Goal: Task Accomplishment & Management: Complete application form

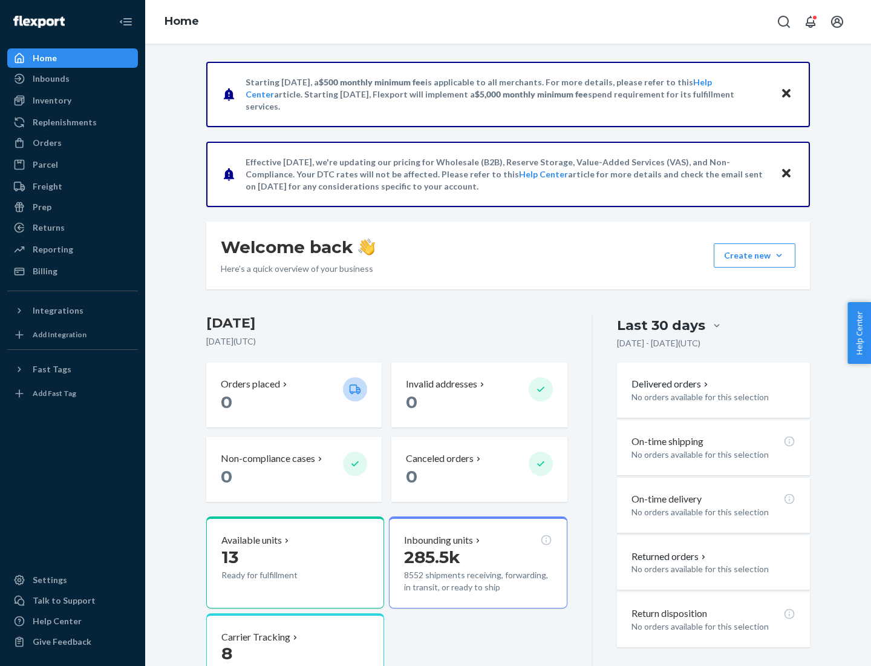
click at [779, 255] on button "Create new Create new inbound Create new order Create new product" at bounding box center [755, 255] width 82 height 24
click at [73, 79] on div "Inbounds" at bounding box center [72, 78] width 128 height 17
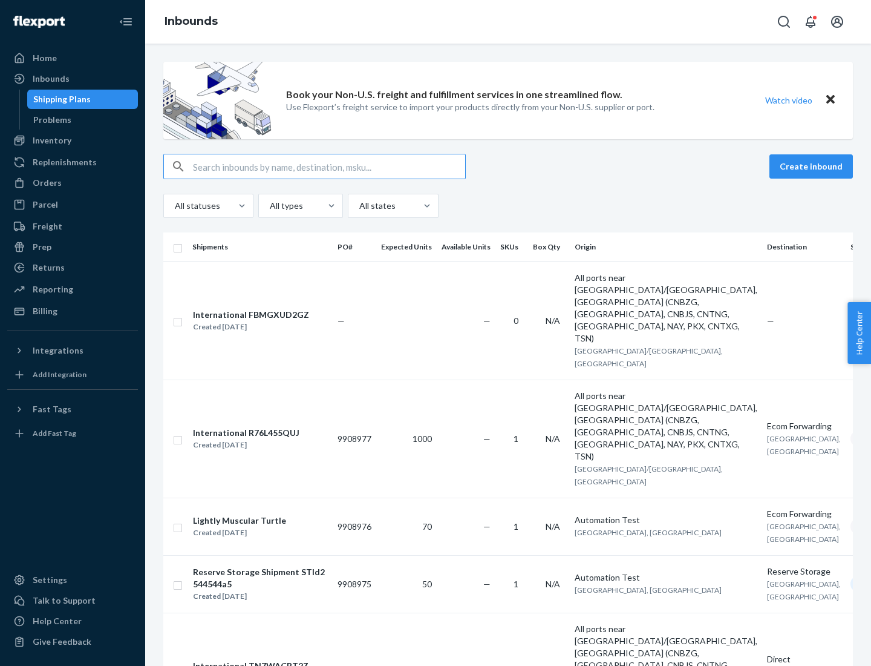
click at [813, 166] on button "Create inbound" at bounding box center [812, 166] width 84 height 24
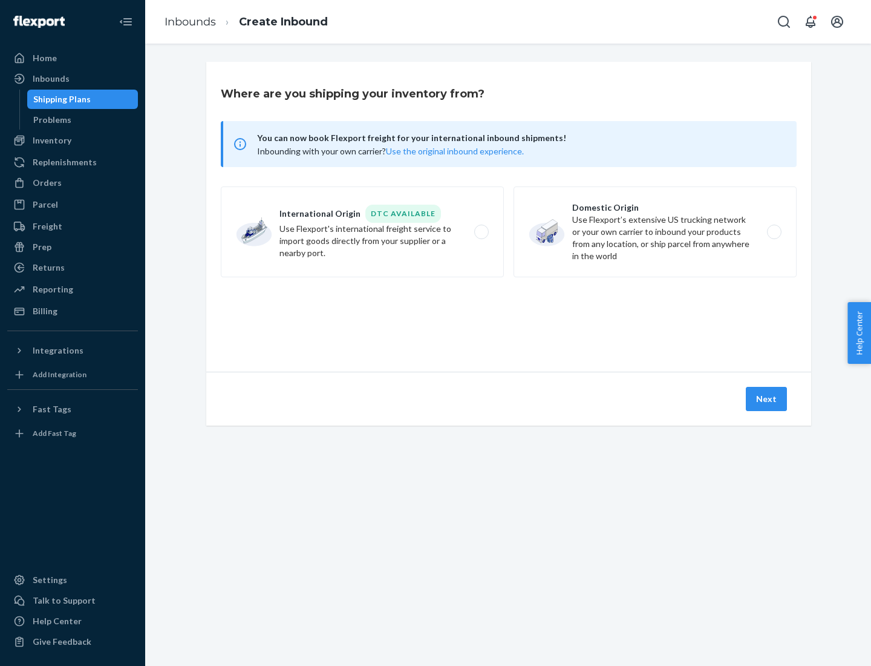
click at [655, 232] on label "Domestic Origin Use Flexport’s extensive US trucking network or your own carrie…" at bounding box center [655, 231] width 283 height 91
click at [774, 232] on input "Domestic Origin Use Flexport’s extensive US trucking network or your own carrie…" at bounding box center [778, 232] width 8 height 8
radio input "true"
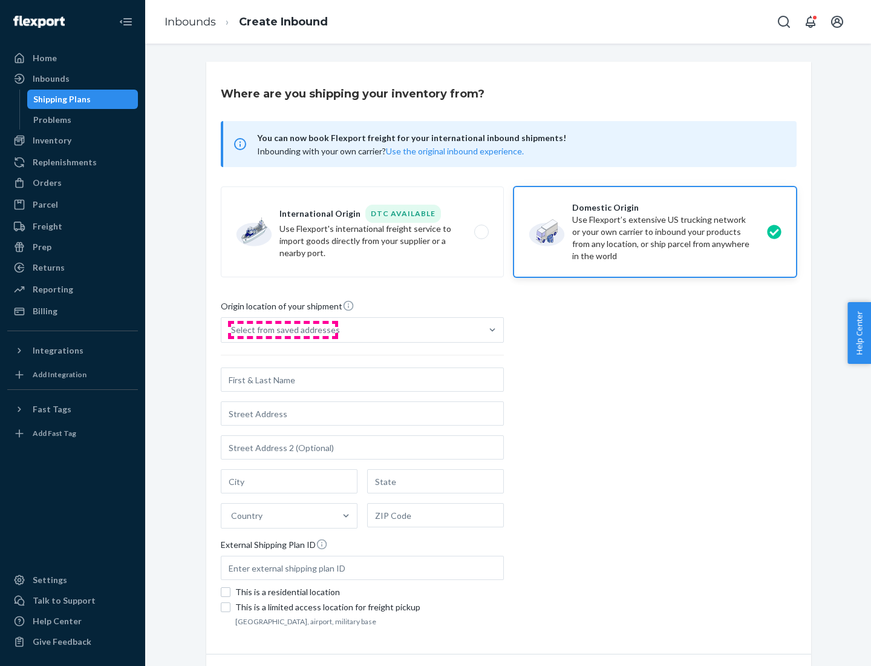
click at [283, 330] on div "Select from saved addresses" at bounding box center [285, 330] width 109 height 12
click at [232, 330] on input "Select from saved addresses" at bounding box center [231, 330] width 1 height 12
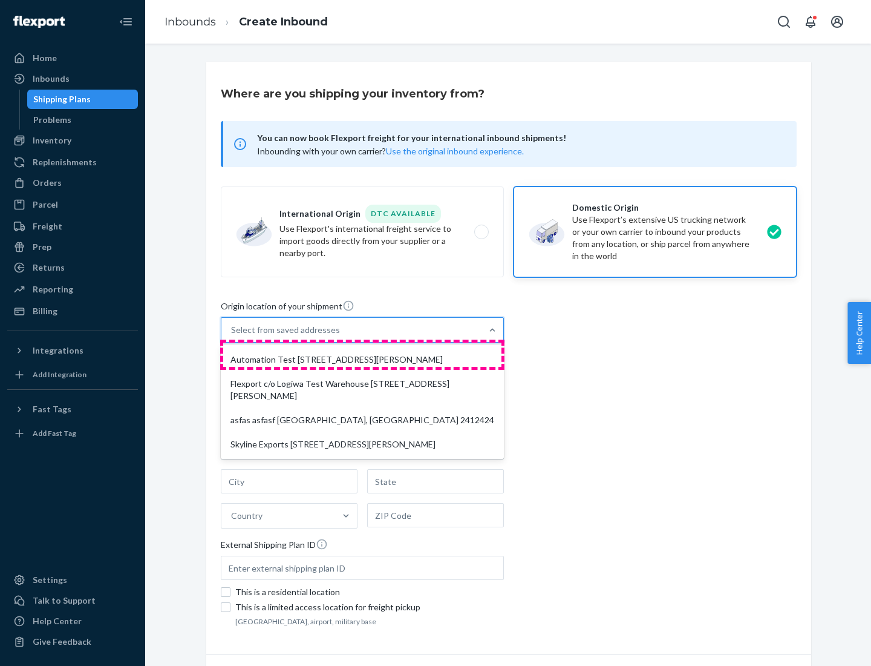
scroll to position [5, 0]
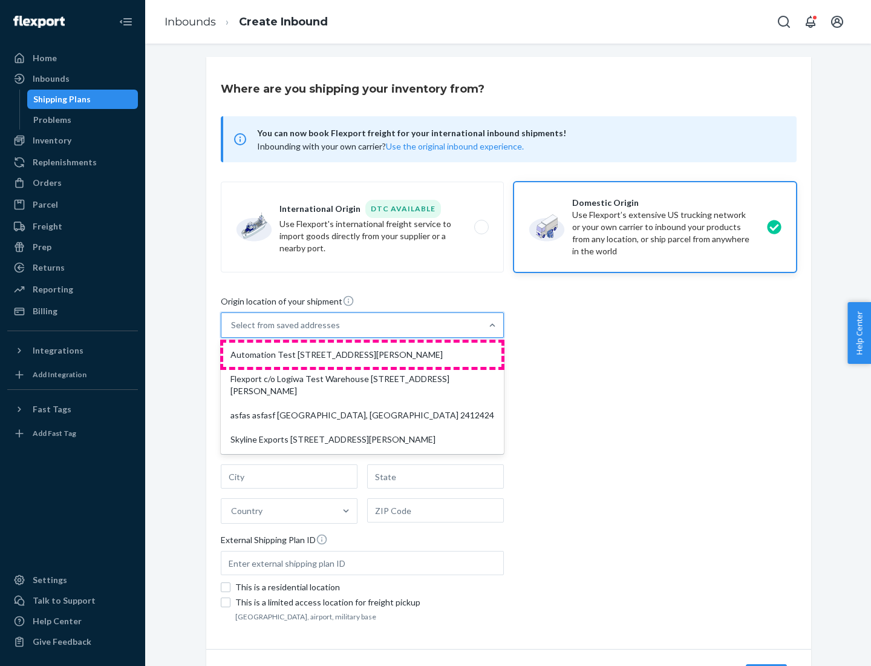
click at [362, 355] on div "Automation Test [STREET_ADDRESS][PERSON_NAME]" at bounding box center [362, 355] width 278 height 24
click at [232, 331] on input "option Automation Test [STREET_ADDRESS][PERSON_NAME] focused, 1 of 4. 4 results…" at bounding box center [231, 325] width 1 height 12
type input "Automation Test"
type input "9th Floor"
type input "[GEOGRAPHIC_DATA]"
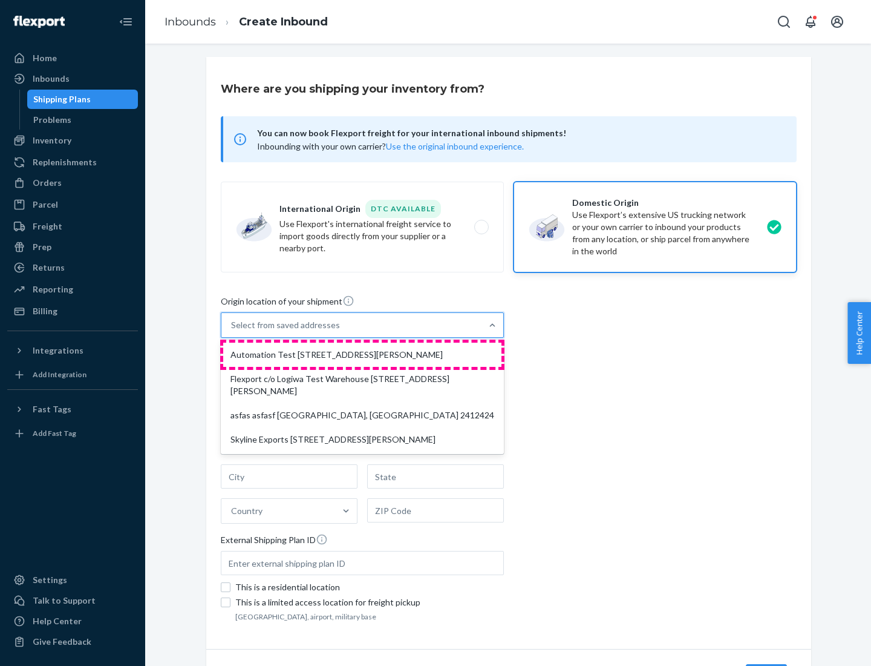
type input "CA"
type input "94104"
type input "[STREET_ADDRESS][PERSON_NAME]"
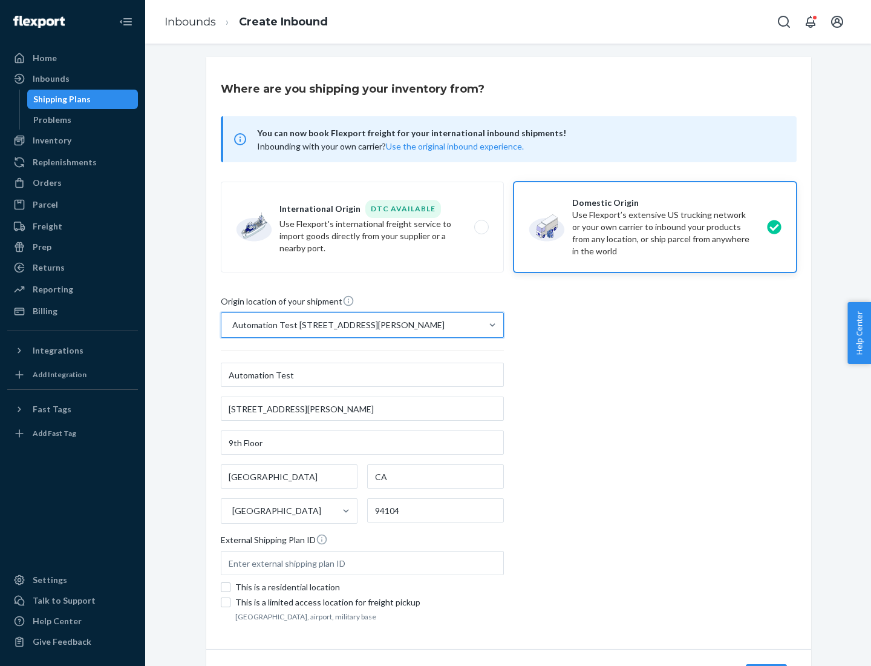
scroll to position [71, 0]
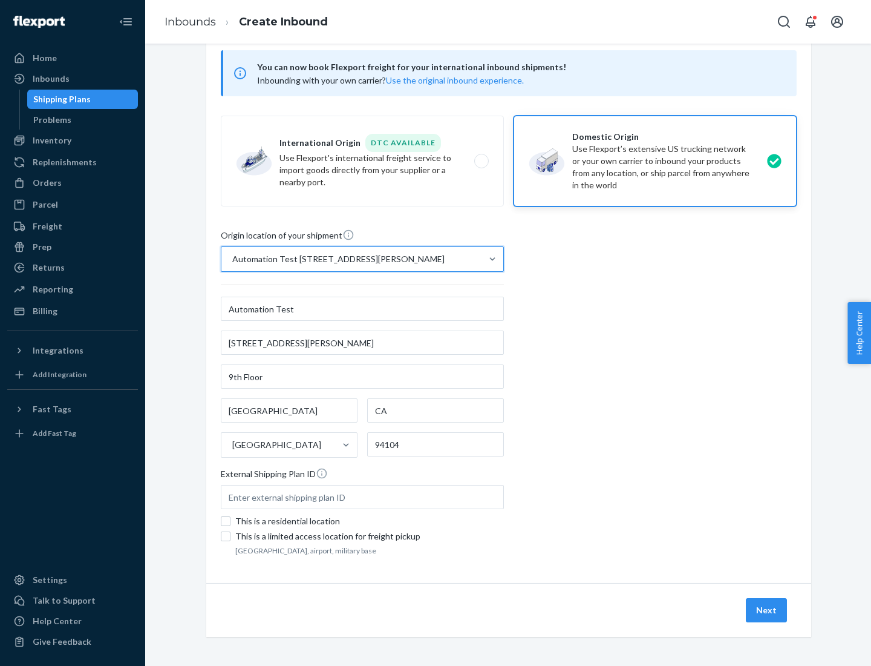
click at [767, 610] on button "Next" at bounding box center [766, 610] width 41 height 24
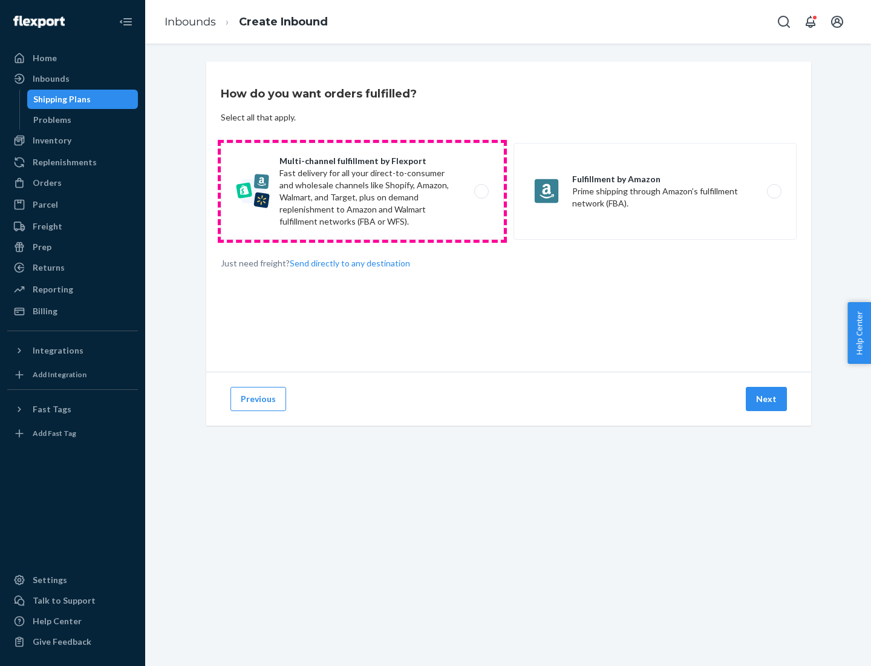
click at [362, 191] on label "Multi-channel fulfillment by Flexport Fast delivery for all your direct-to-cons…" at bounding box center [362, 191] width 283 height 97
click at [481, 191] on input "Multi-channel fulfillment by Flexport Fast delivery for all your direct-to-cons…" at bounding box center [485, 192] width 8 height 8
radio input "true"
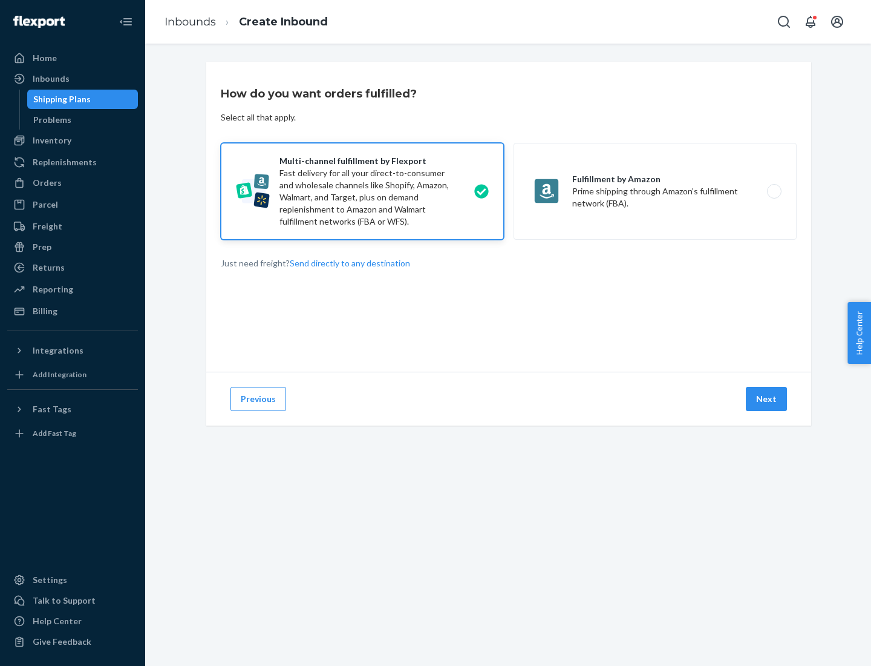
click at [767, 399] on button "Next" at bounding box center [766, 399] width 41 height 24
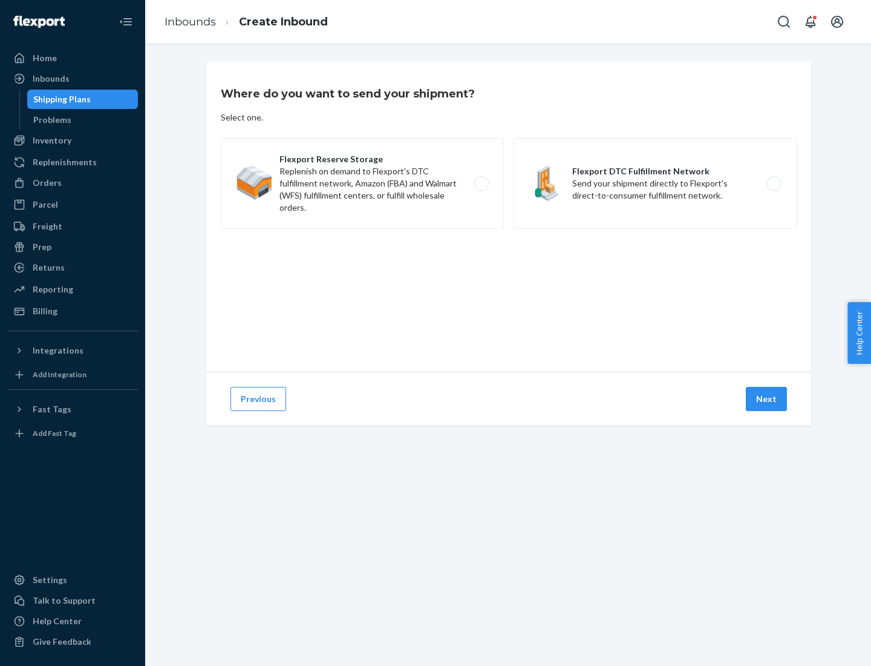
click at [655, 183] on label "Flexport DTC Fulfillment Network Send your shipment directly to Flexport's dire…" at bounding box center [655, 183] width 283 height 91
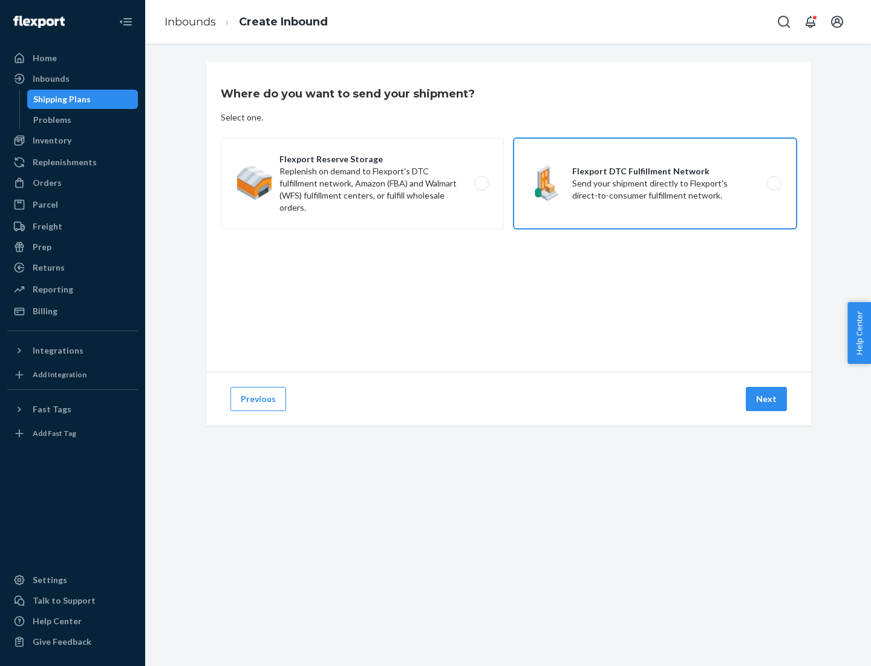
click at [774, 183] on input "Flexport DTC Fulfillment Network Send your shipment directly to Flexport's dire…" at bounding box center [778, 184] width 8 height 8
radio input "true"
click at [767, 399] on button "Next" at bounding box center [766, 399] width 41 height 24
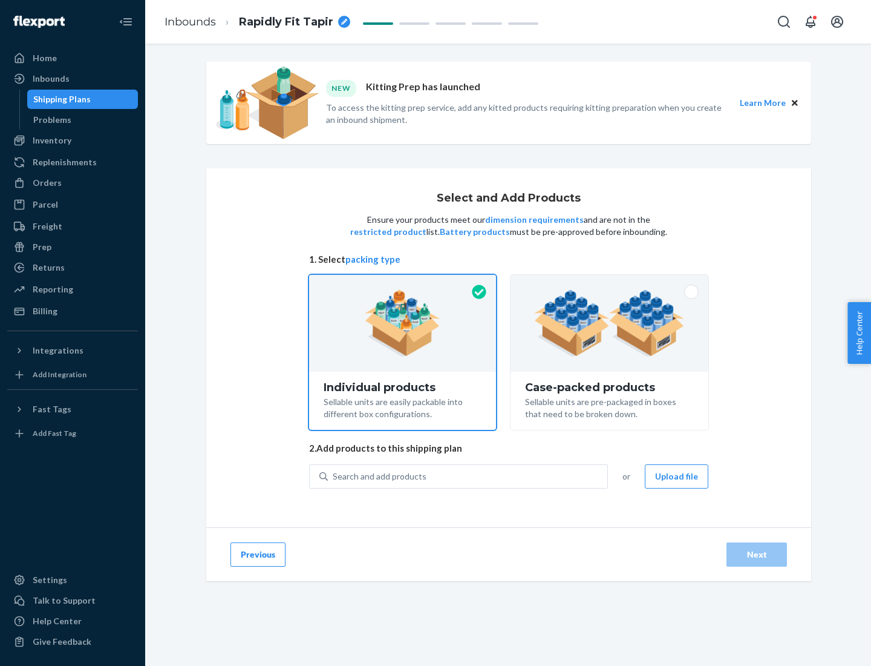
click at [610, 323] on img at bounding box center [609, 323] width 151 height 67
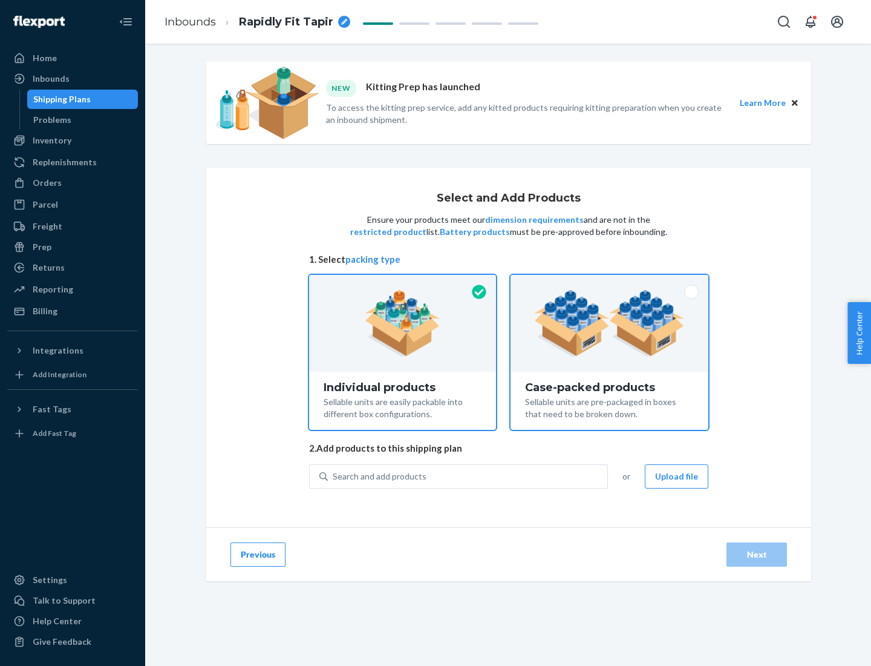
click at [610, 283] on input "Case-packed products Sellable units are pre-packaged in boxes that need to be b…" at bounding box center [610, 279] width 8 height 8
radio input "true"
radio input "false"
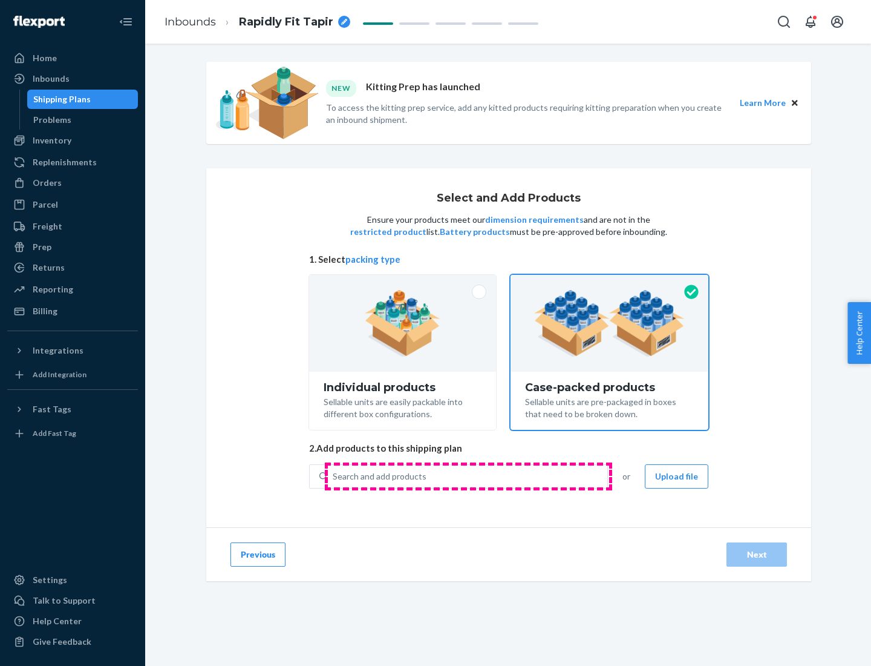
click at [468, 476] on div "Search and add products" at bounding box center [468, 476] width 280 height 22
click at [334, 476] on input "Search and add products" at bounding box center [333, 476] width 1 height 12
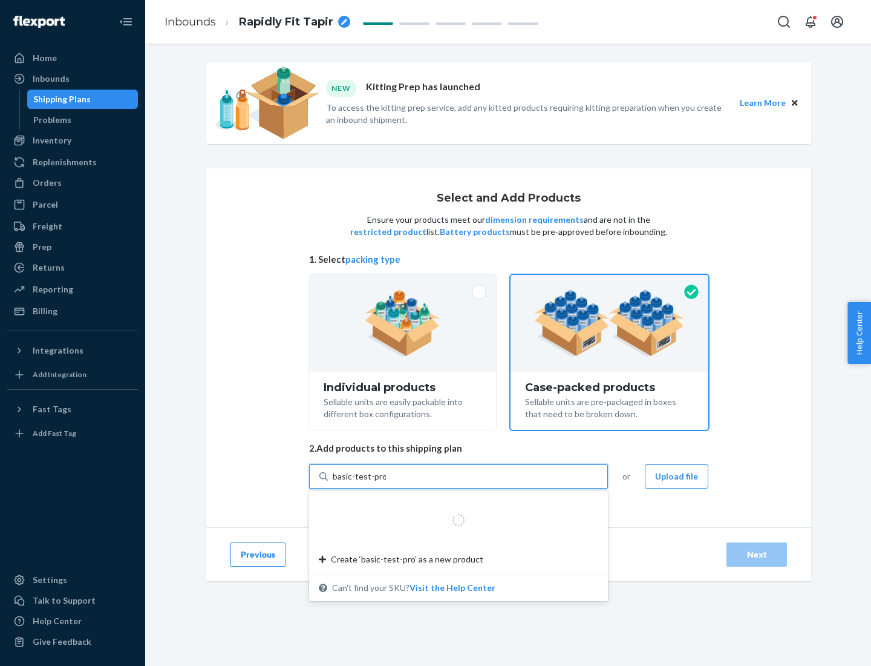
type input "basic-test-product-1"
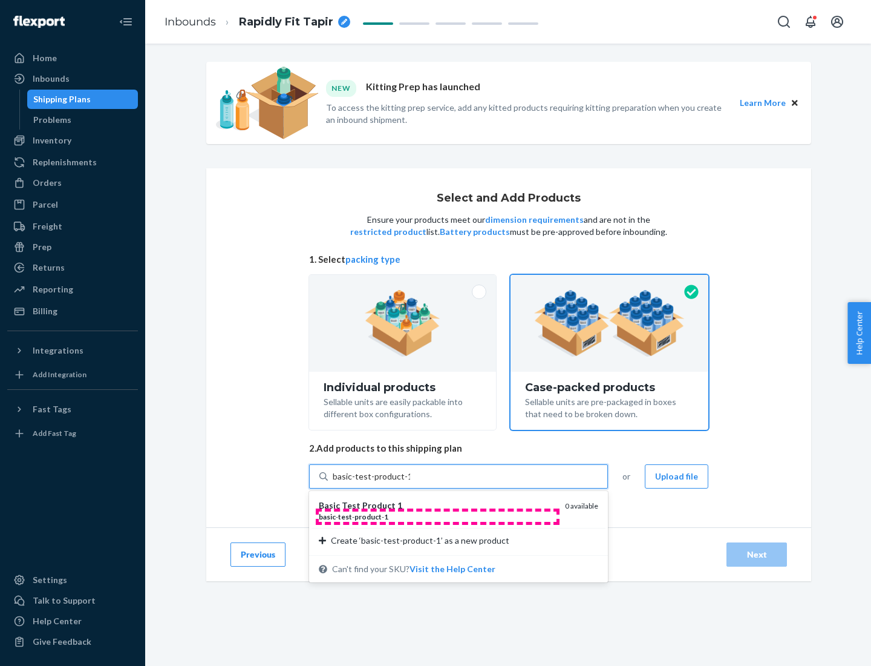
click at [438, 516] on div "basic - test - product - 1" at bounding box center [437, 516] width 237 height 10
click at [410, 482] on input "basic-test-product-1" at bounding box center [371, 476] width 77 height 12
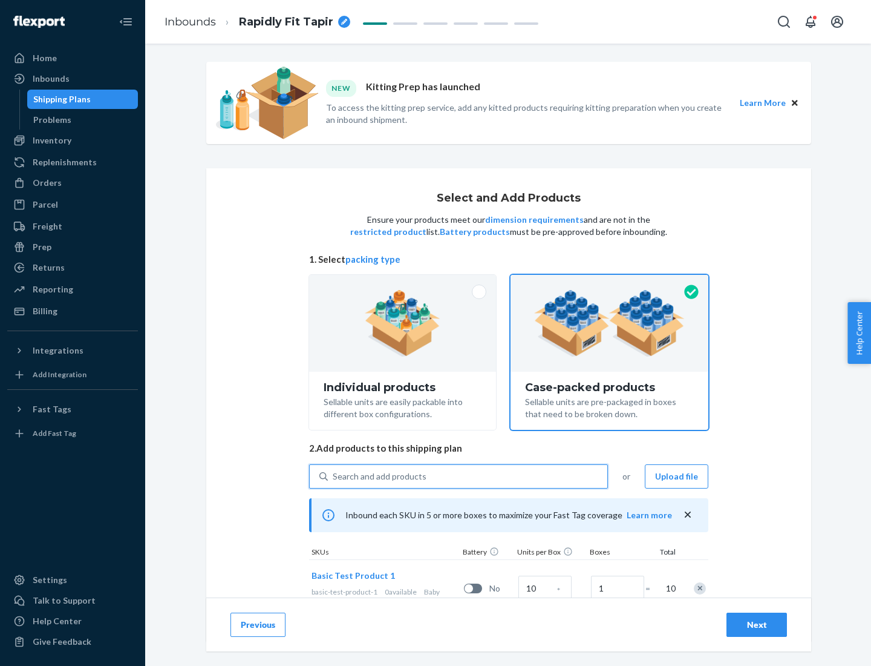
scroll to position [44, 0]
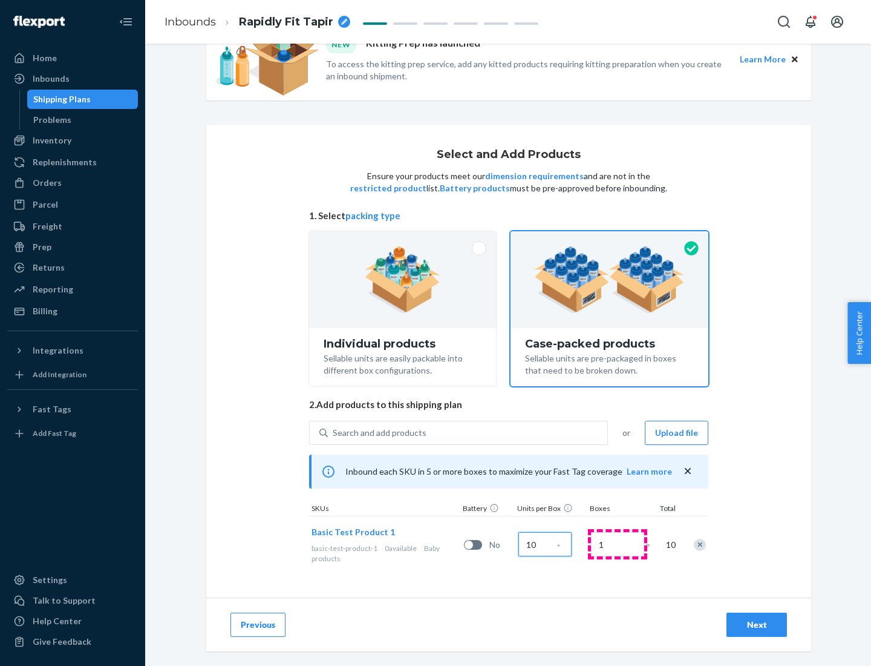
type input "10"
type input "7"
click at [757, 625] on div "Next" at bounding box center [757, 624] width 40 height 12
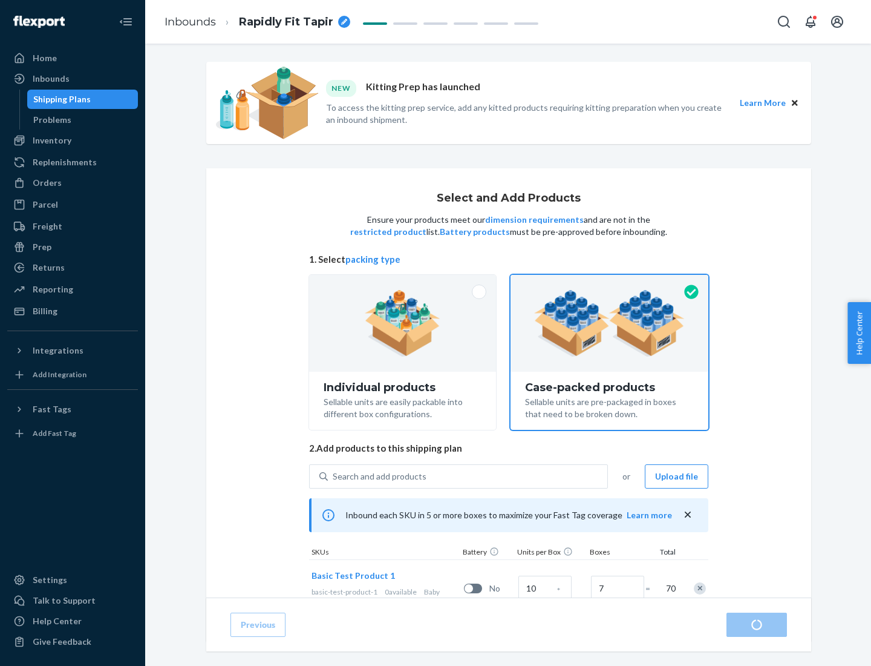
radio input "true"
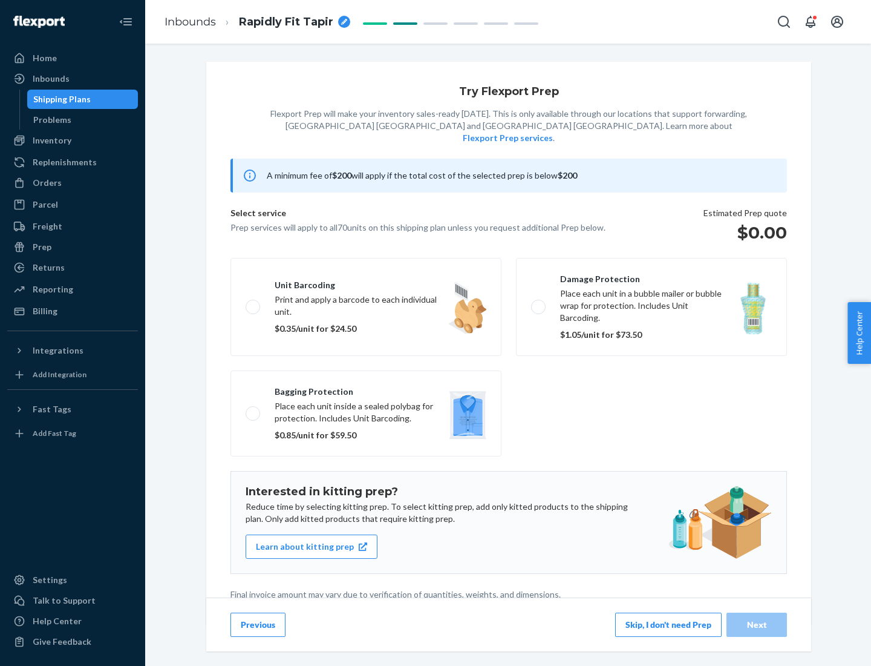
scroll to position [3, 0]
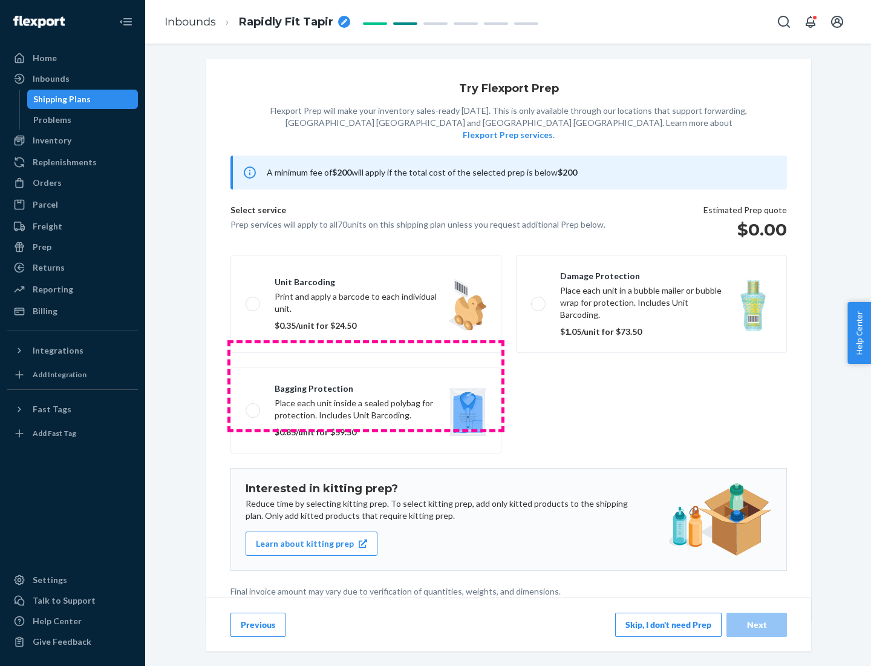
click at [366, 385] on label "Bagging protection Place each unit inside a sealed polybag for protection. Incl…" at bounding box center [366, 410] width 271 height 86
click at [254, 406] on input "Bagging protection Place each unit inside a sealed polybag for protection. Incl…" at bounding box center [250, 410] width 8 height 8
checkbox input "true"
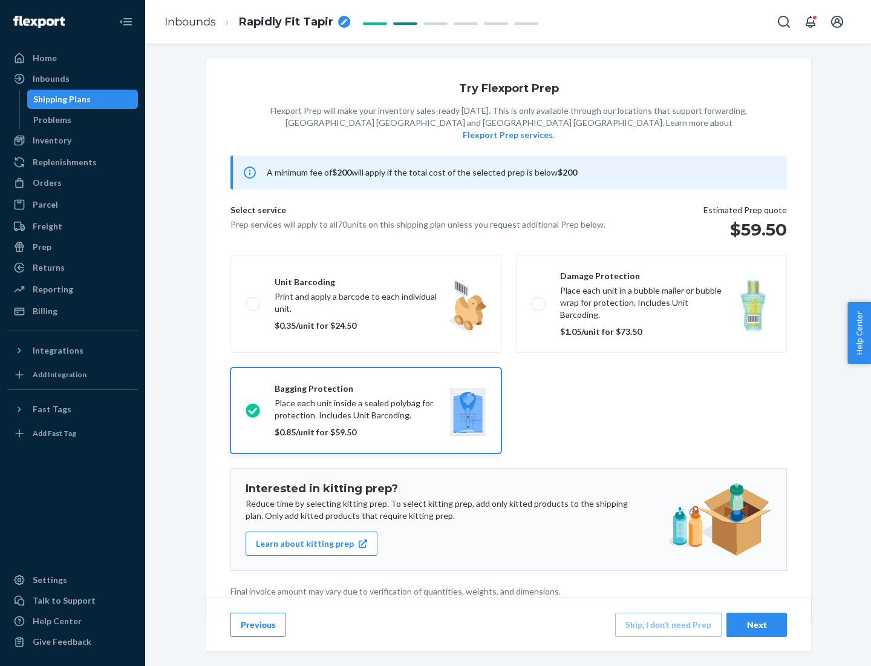
click at [757, 624] on div "Next" at bounding box center [757, 624] width 40 height 12
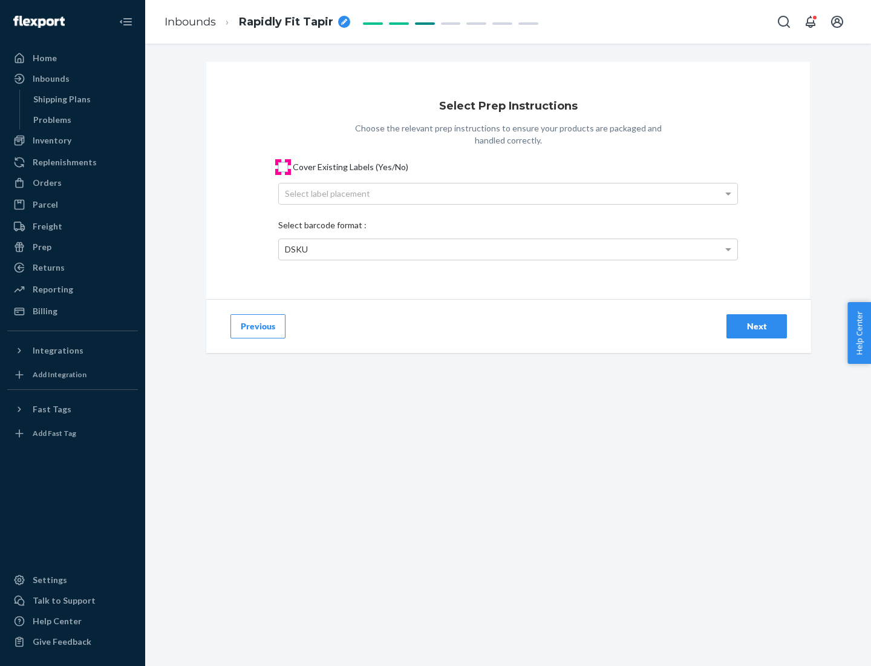
click at [283, 166] on input "Cover Existing Labels (Yes/No)" at bounding box center [283, 167] width 10 height 10
checkbox input "true"
click at [508, 193] on div "Select label placement" at bounding box center [508, 193] width 459 height 21
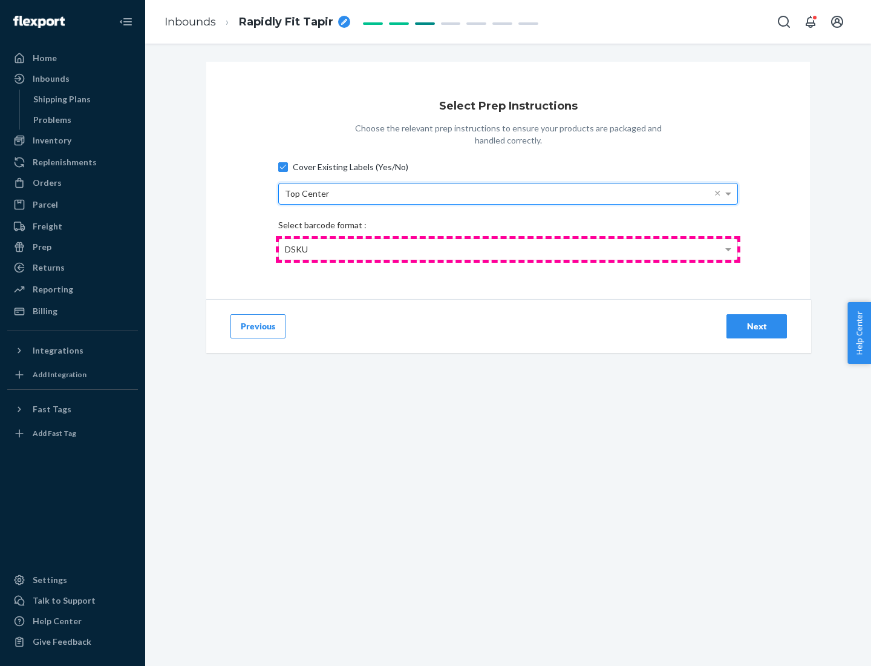
click at [508, 249] on div "DSKU" at bounding box center [508, 249] width 459 height 21
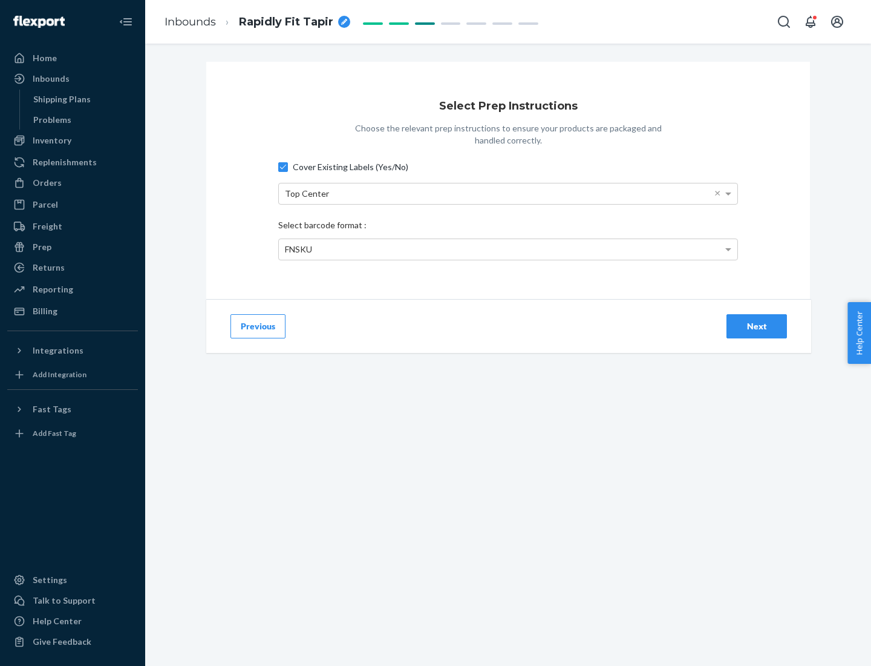
click at [757, 326] on div "Next" at bounding box center [757, 326] width 40 height 12
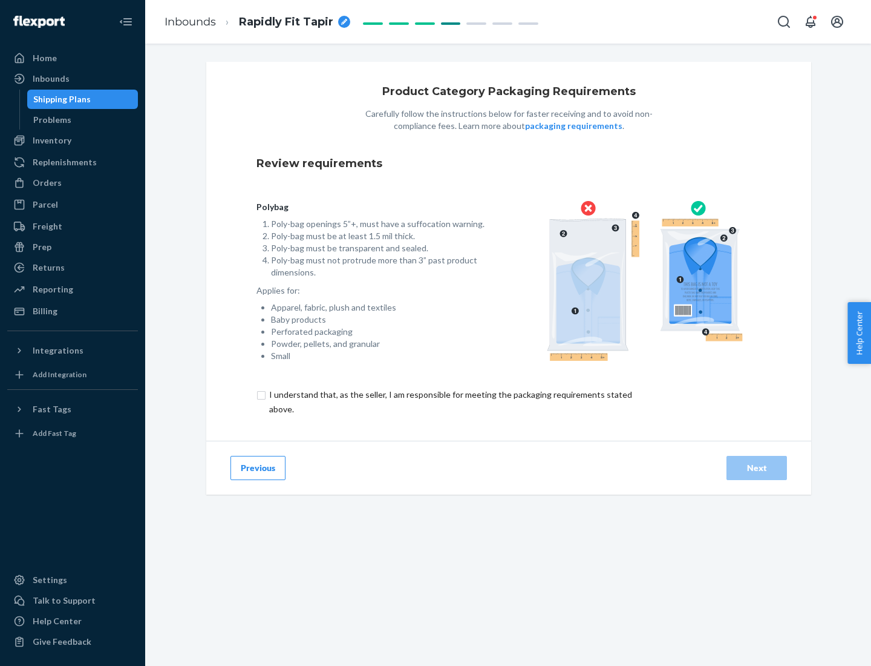
click at [450, 401] on input "checkbox" at bounding box center [458, 401] width 402 height 29
checkbox input "true"
click at [757, 467] on div "Next" at bounding box center [757, 468] width 40 height 12
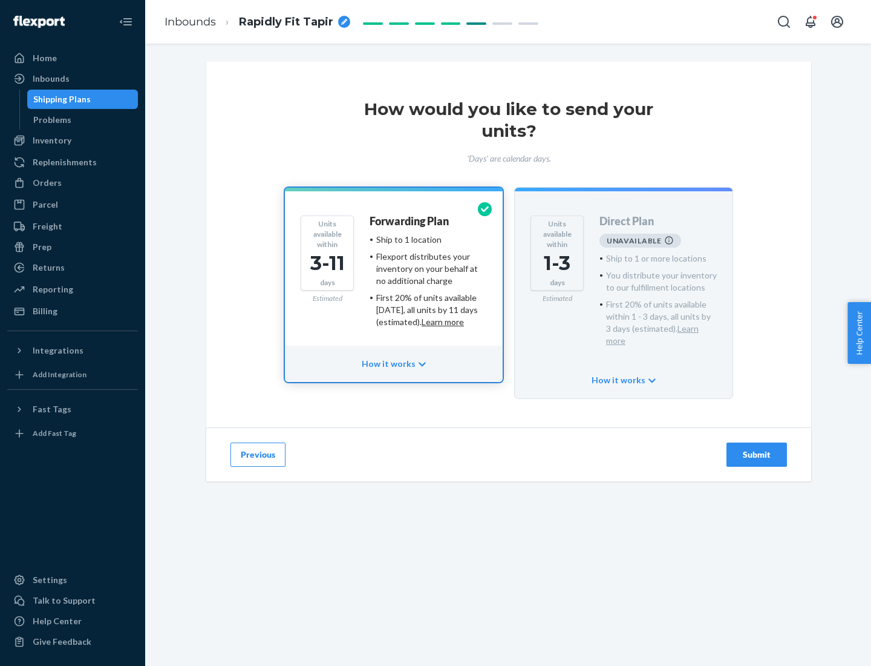
click at [410, 221] on h4 "Forwarding Plan" at bounding box center [409, 221] width 79 height 12
click at [757, 448] on div "Submit" at bounding box center [757, 454] width 40 height 12
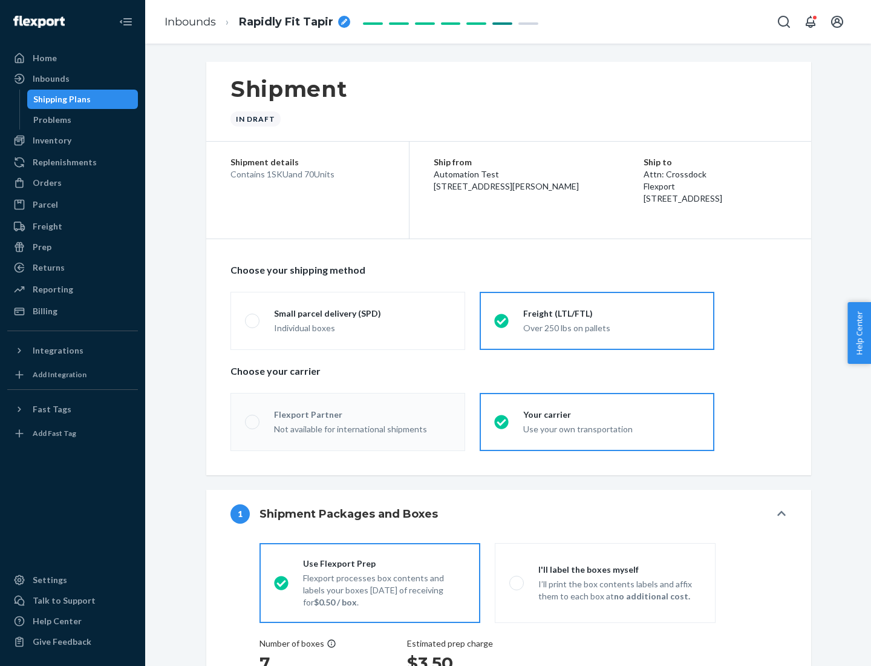
radio input "true"
radio input "false"
radio input "true"
radio input "false"
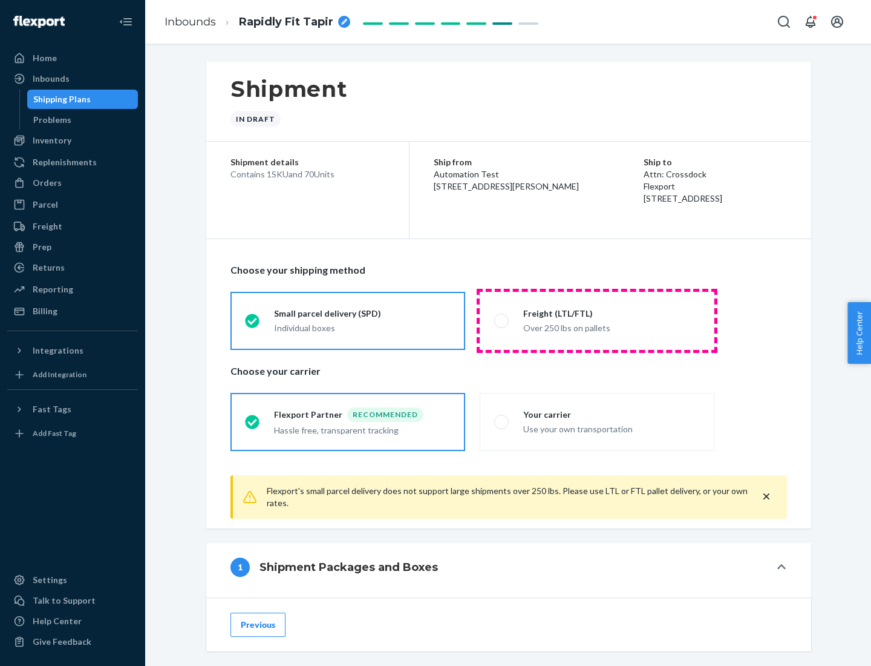
click at [597, 320] on div "Over 250 lbs on pallets" at bounding box center [611, 327] width 177 height 15
click at [502, 320] on input "Freight (LTL/FTL) Over 250 lbs on pallets" at bounding box center [498, 320] width 8 height 8
radio input "true"
radio input "false"
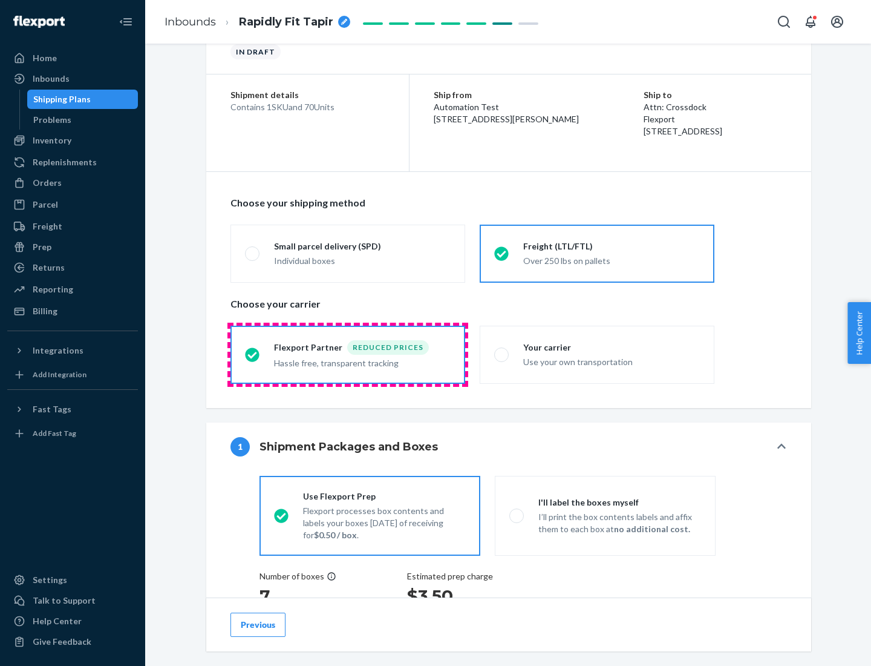
click at [348, 355] on div "Hassle free, transparent tracking" at bounding box center [362, 362] width 177 height 15
click at [253, 354] on input "Flexport Partner Reduced prices Hassle free, transparent tracking" at bounding box center [249, 354] width 8 height 8
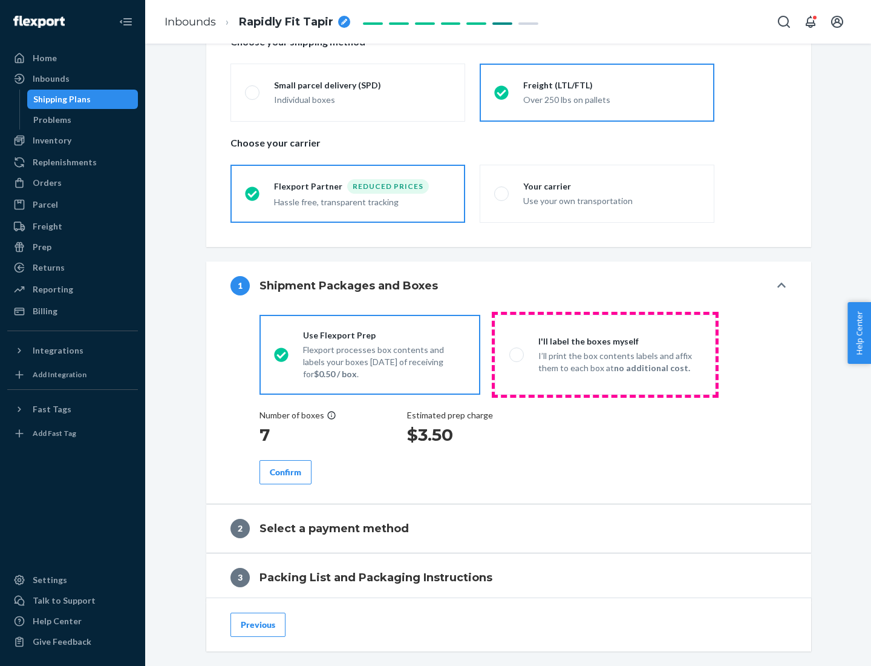
click at [605, 354] on p "I’ll print the box contents labels and affix them to each box at no additional …" at bounding box center [620, 362] width 163 height 24
click at [517, 354] on input "I'll label the boxes myself I’ll print the box contents labels and affix them t…" at bounding box center [514, 354] width 8 height 8
radio input "true"
radio input "false"
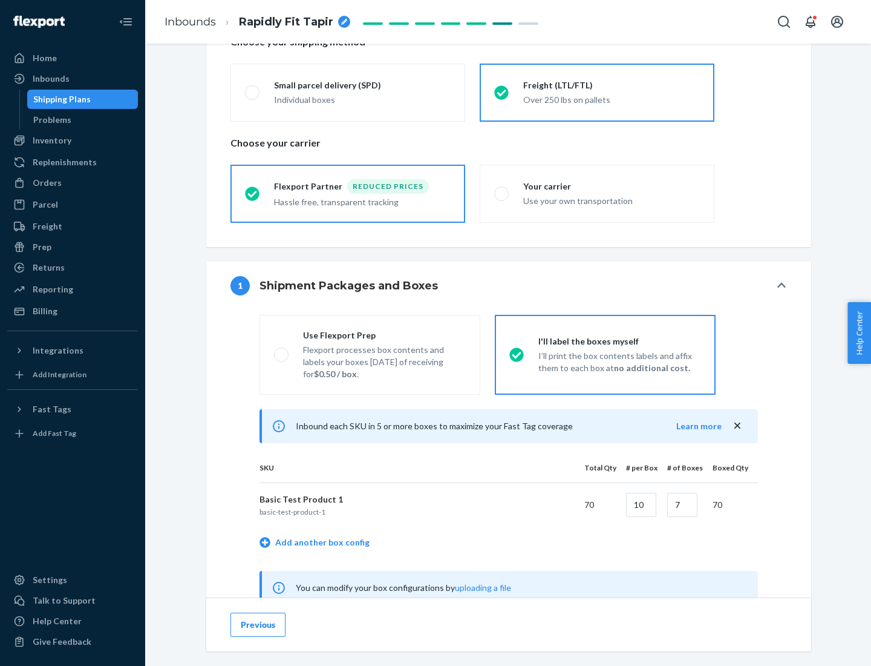
scroll to position [378, 0]
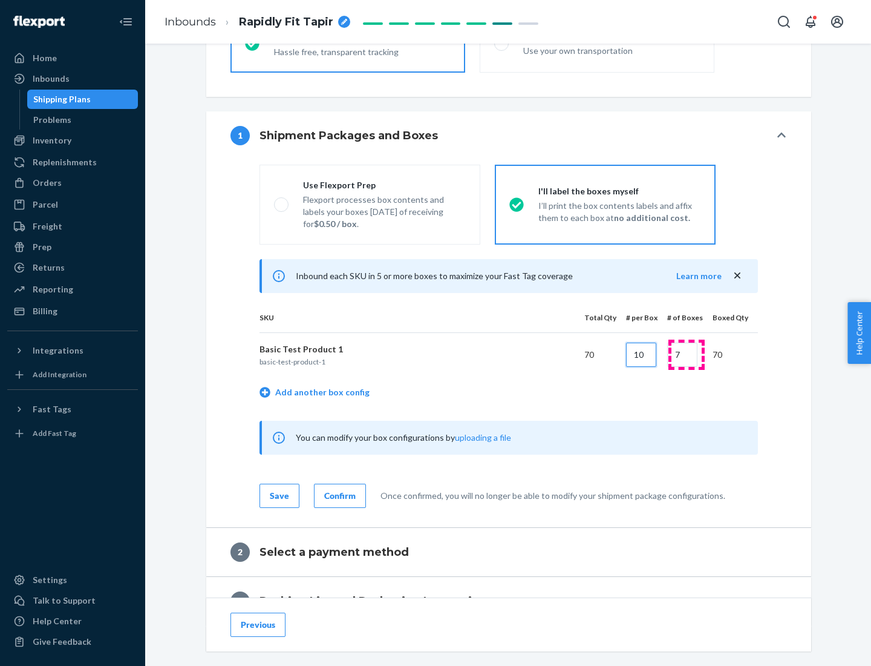
type input "10"
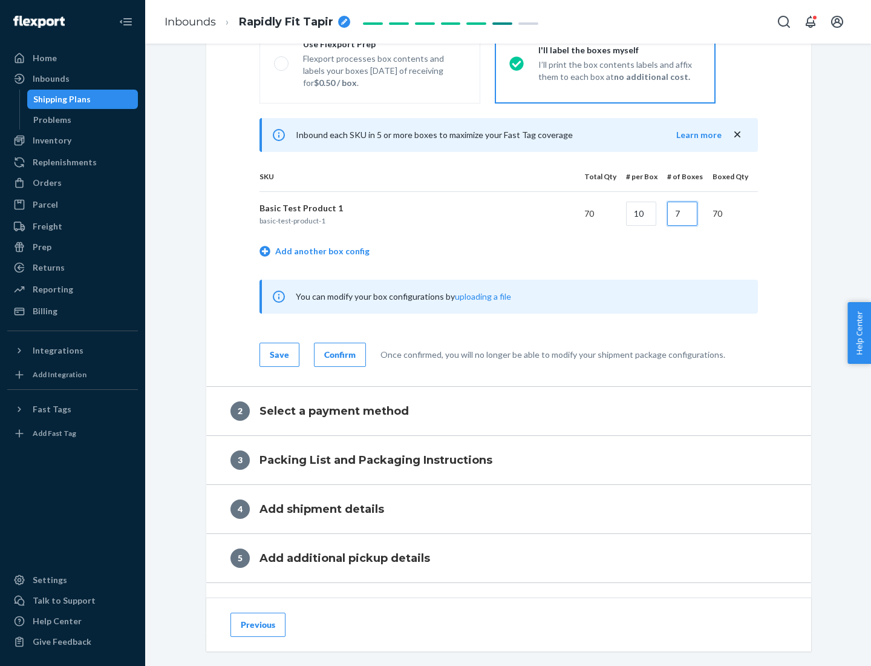
type input "7"
click at [338, 354] on div "Confirm" at bounding box center [339, 355] width 31 height 12
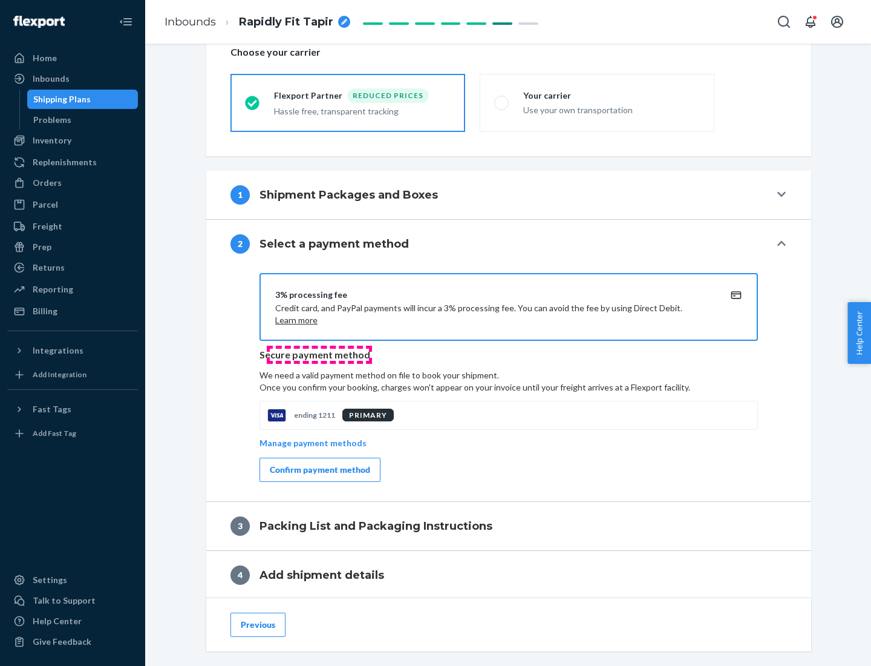
scroll to position [434, 0]
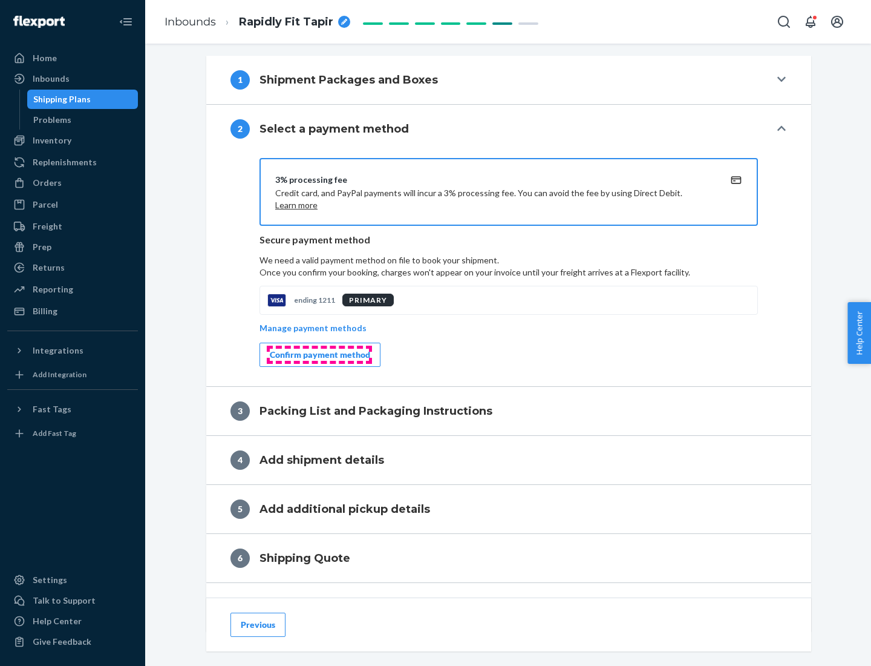
click at [319, 355] on div "Confirm payment method" at bounding box center [320, 355] width 100 height 12
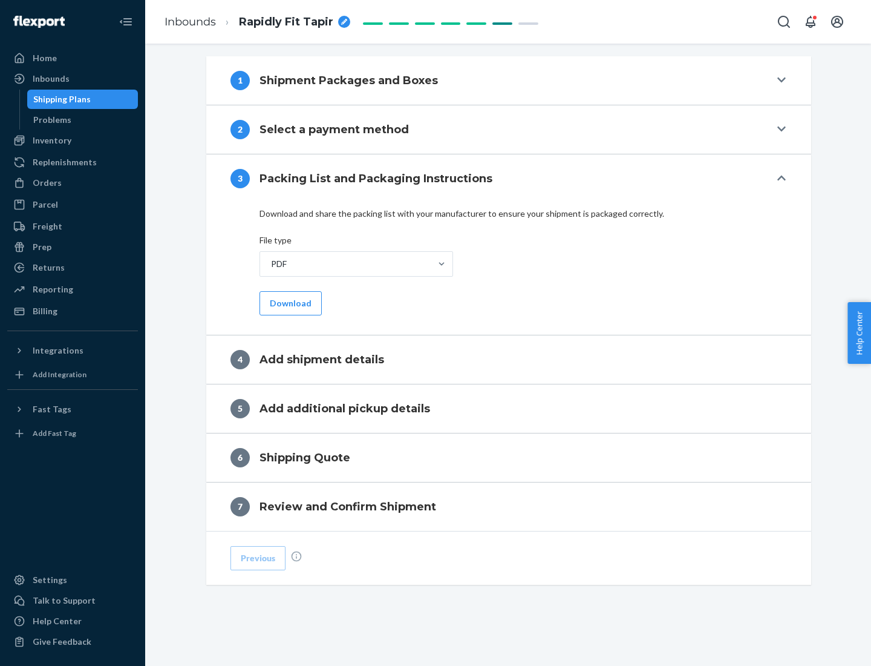
scroll to position [382, 0]
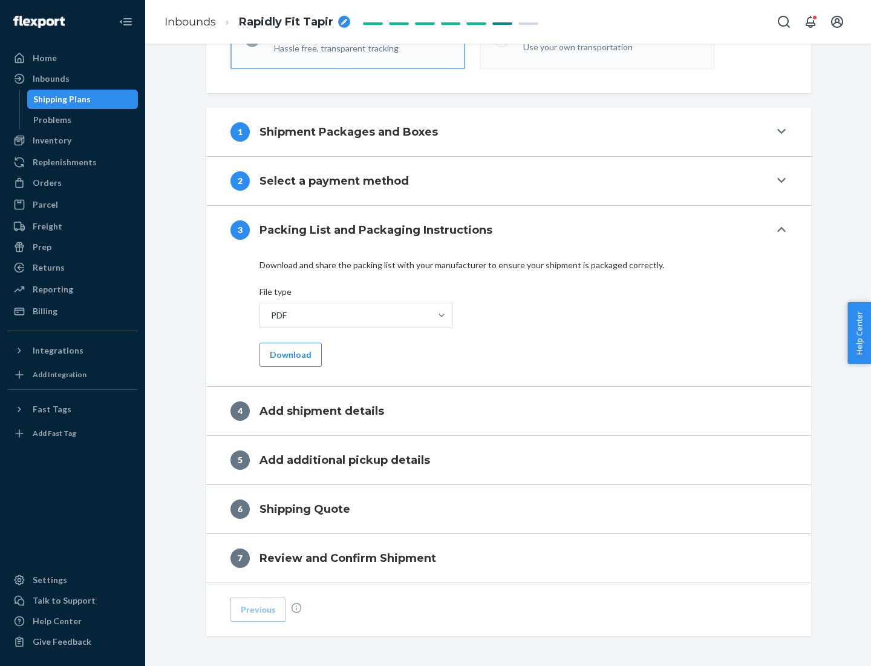
click at [289, 354] on button "Download" at bounding box center [291, 355] width 62 height 24
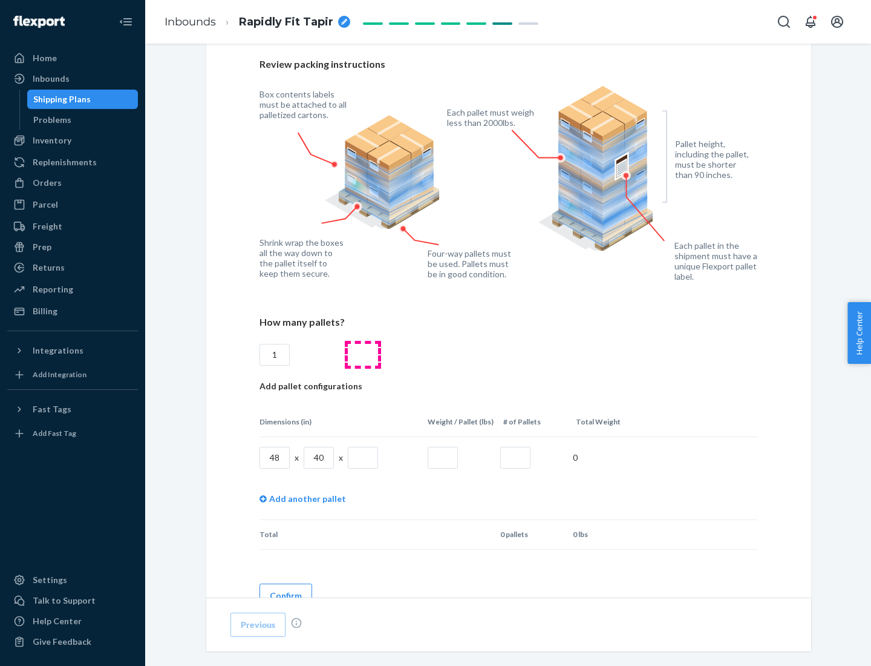
scroll to position [830, 0]
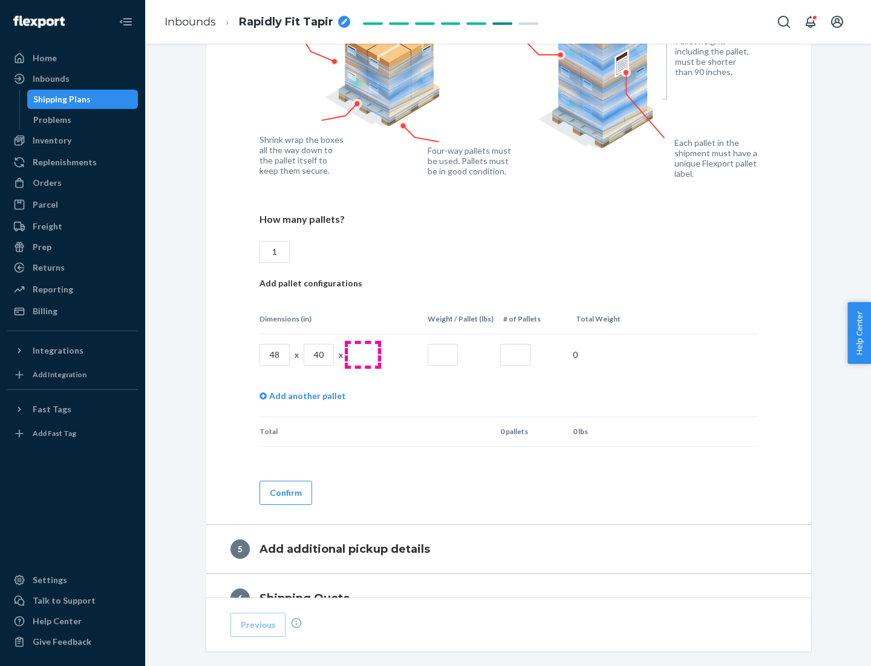
type input "1"
type input "40"
type input "200"
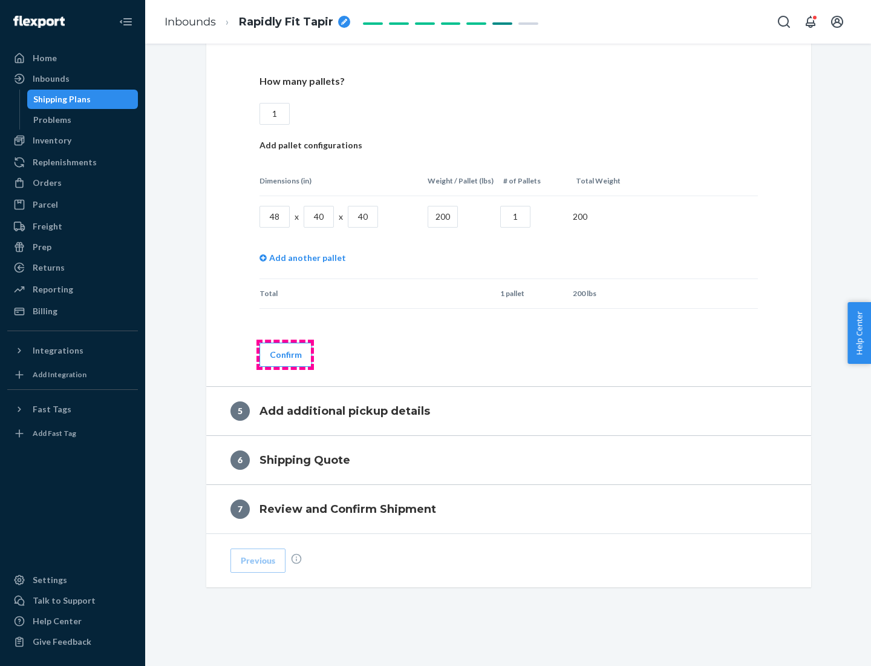
type input "1"
click at [285, 354] on button "Confirm" at bounding box center [286, 355] width 53 height 24
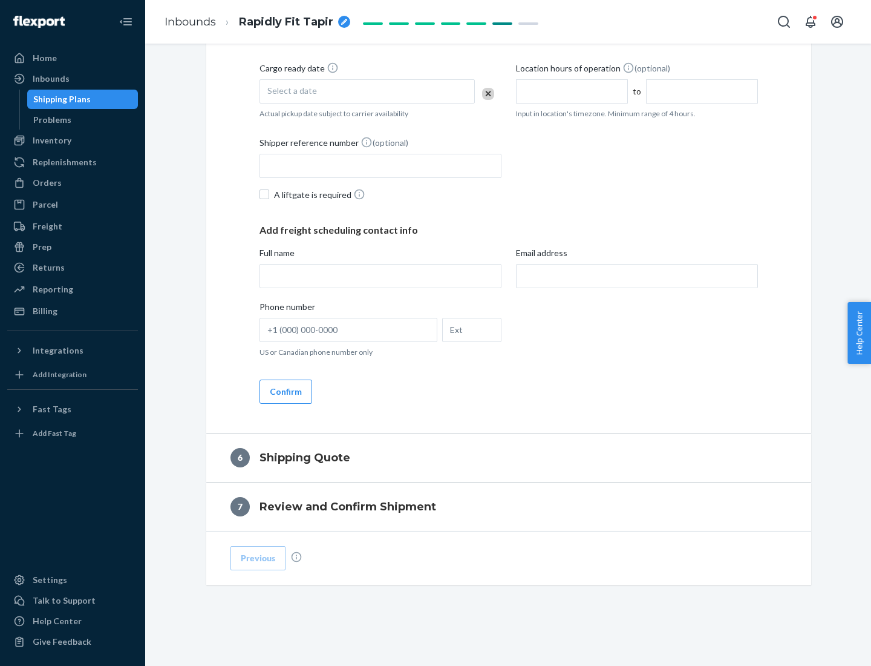
scroll to position [414, 0]
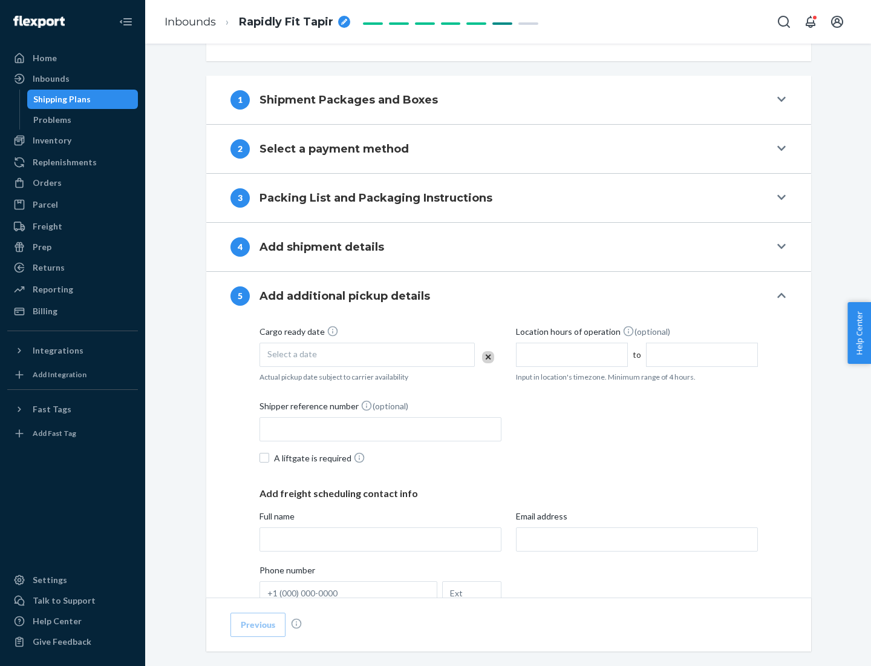
click at [367, 354] on div "Select a date" at bounding box center [367, 355] width 215 height 24
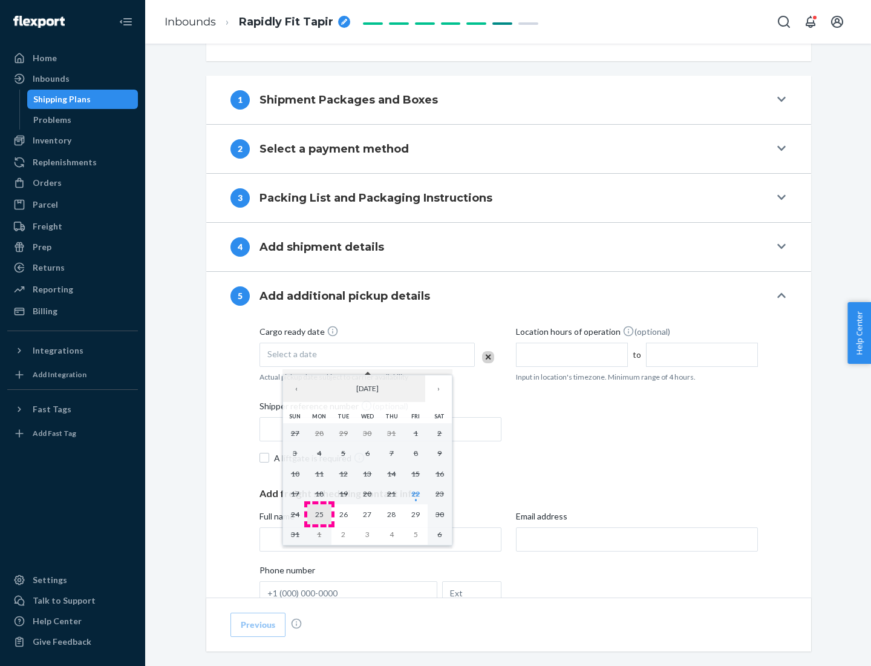
click at [319, 514] on abbr "25" at bounding box center [319, 514] width 8 height 9
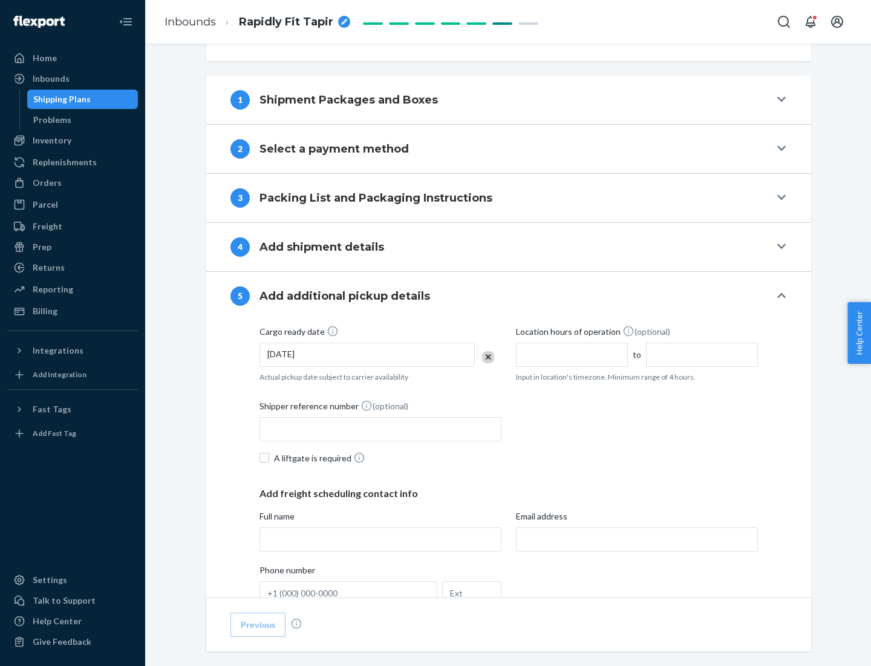
scroll to position [599, 0]
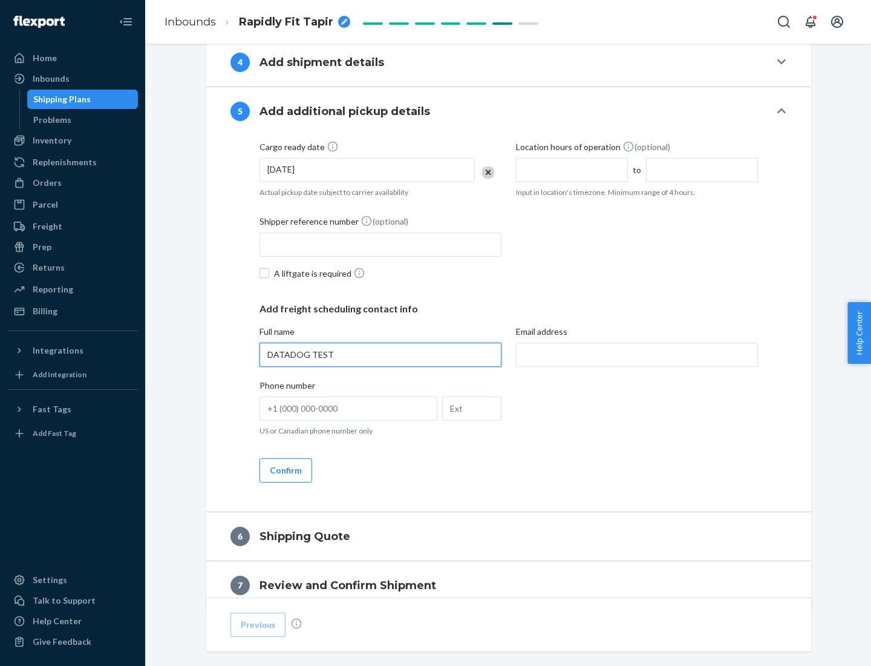
type input "DATADOG TEST"
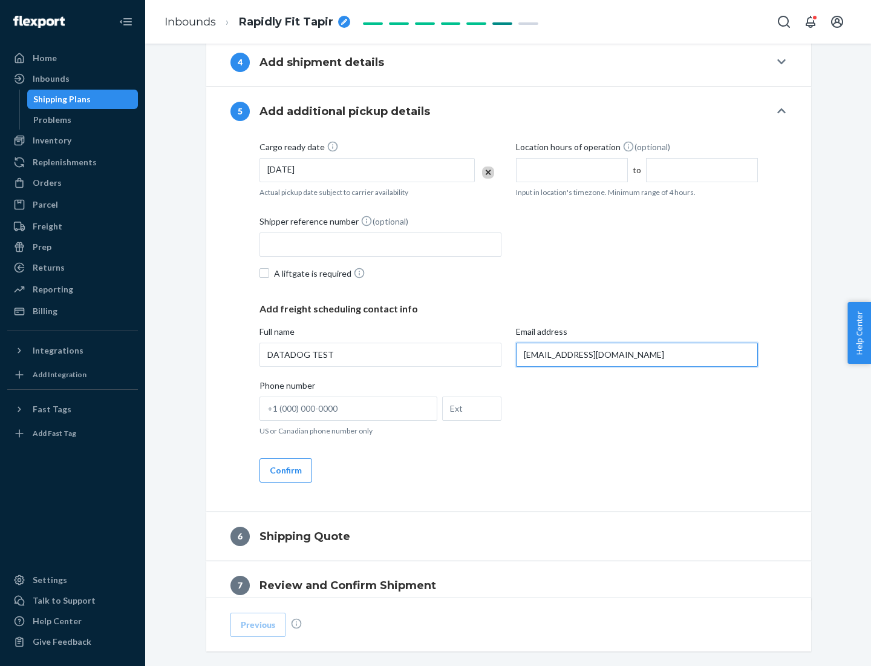
scroll to position [652, 0]
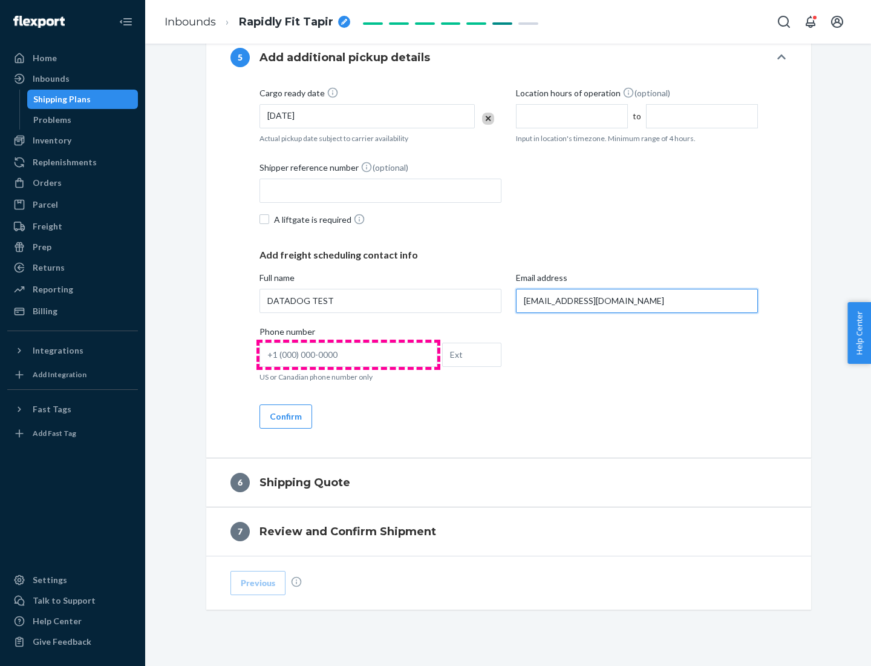
type input "[EMAIL_ADDRESS][DOMAIN_NAME]"
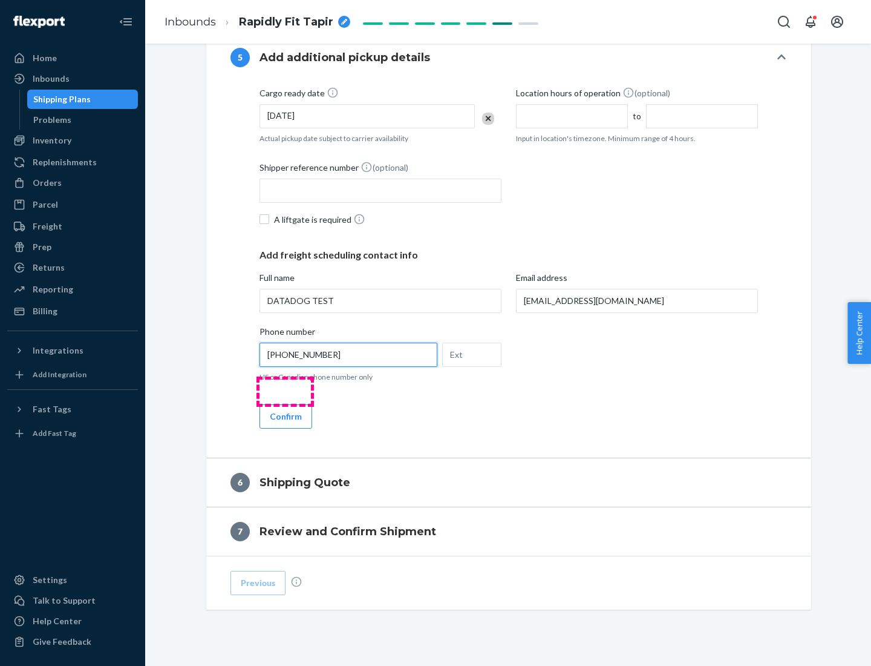
scroll to position [677, 0]
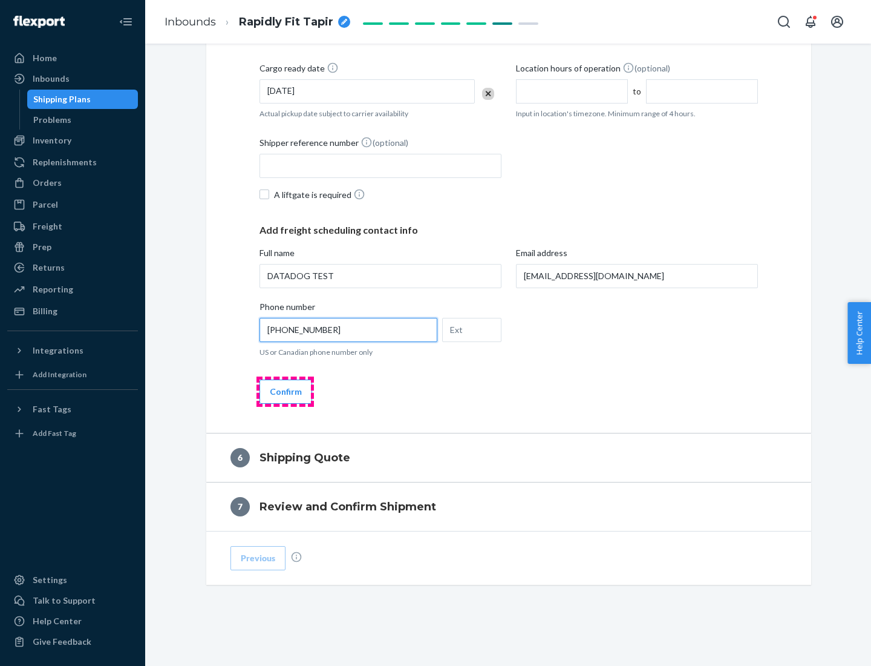
type input "[PHONE_NUMBER]"
click at [285, 391] on button "Confirm" at bounding box center [286, 391] width 53 height 24
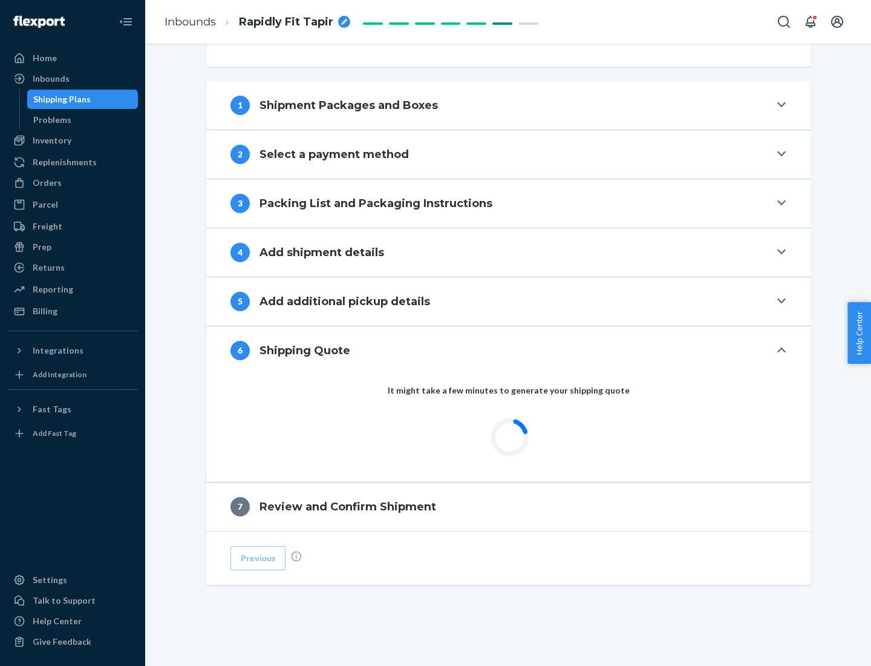
scroll to position [452, 0]
